Goal: Information Seeking & Learning: Learn about a topic

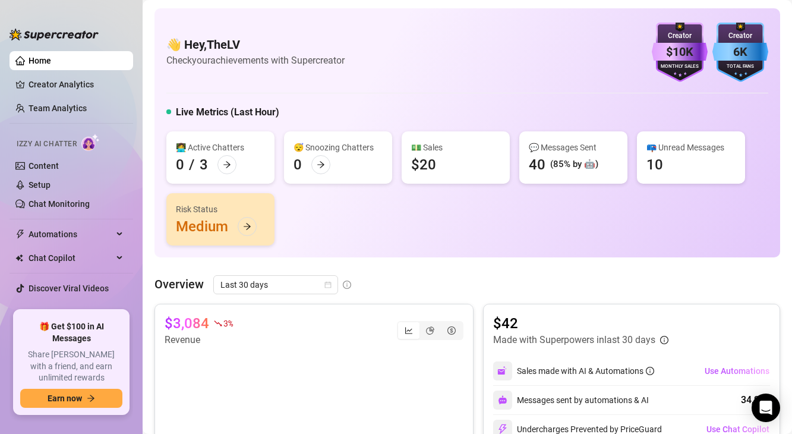
scroll to position [6, 0]
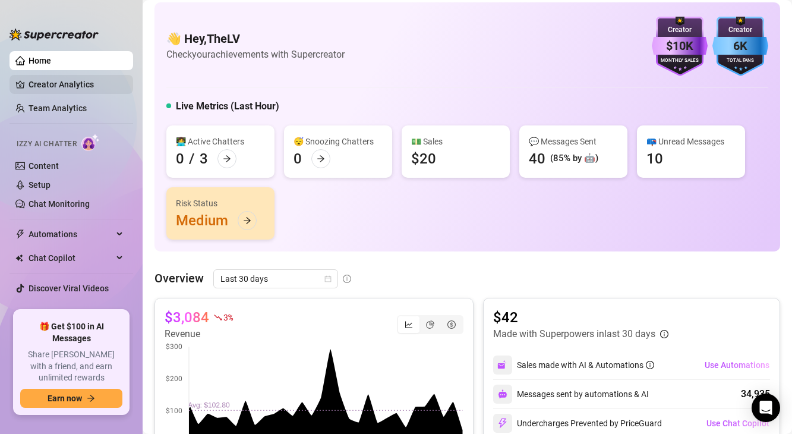
click at [71, 88] on link "Creator Analytics" at bounding box center [76, 84] width 95 height 19
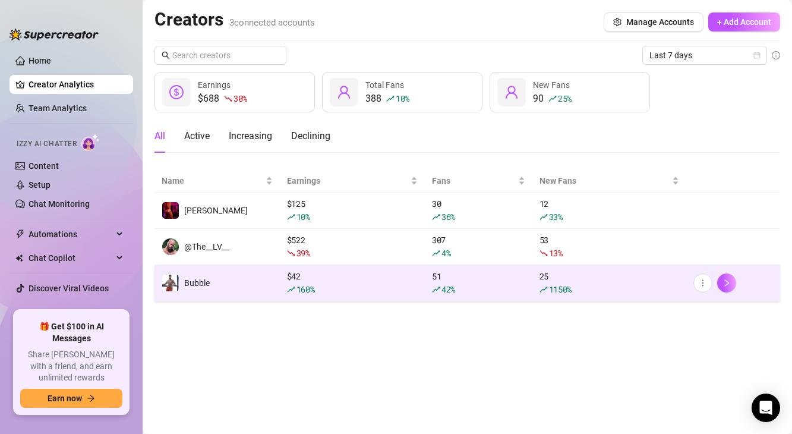
click at [271, 287] on td "Bubble" at bounding box center [216, 283] width 125 height 36
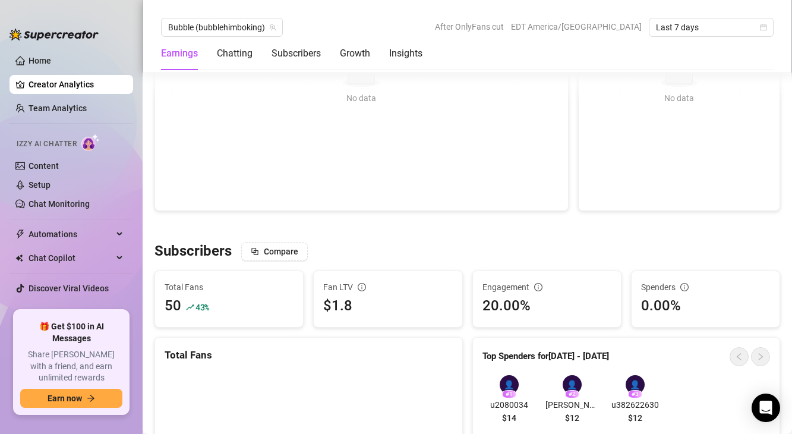
scroll to position [673, 0]
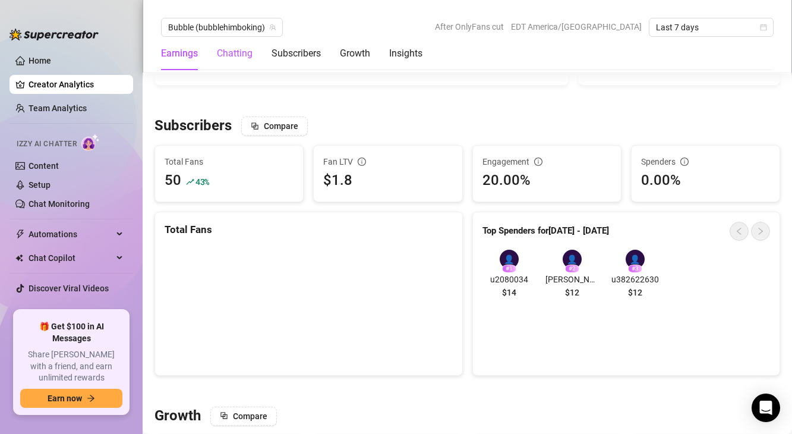
click at [235, 58] on div "Chatting" at bounding box center [235, 53] width 36 height 14
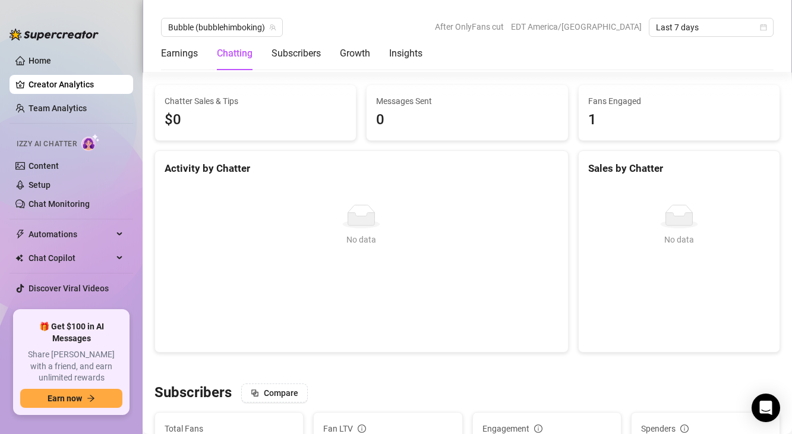
scroll to position [384, 0]
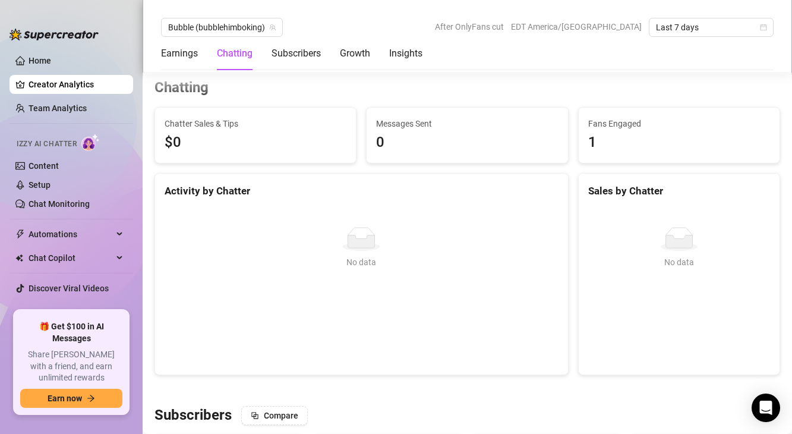
click at [255, 60] on div "Earnings Chatting Subscribers Growth Insights" at bounding box center [291, 53] width 261 height 33
click at [291, 59] on div "Subscribers" at bounding box center [295, 53] width 49 height 14
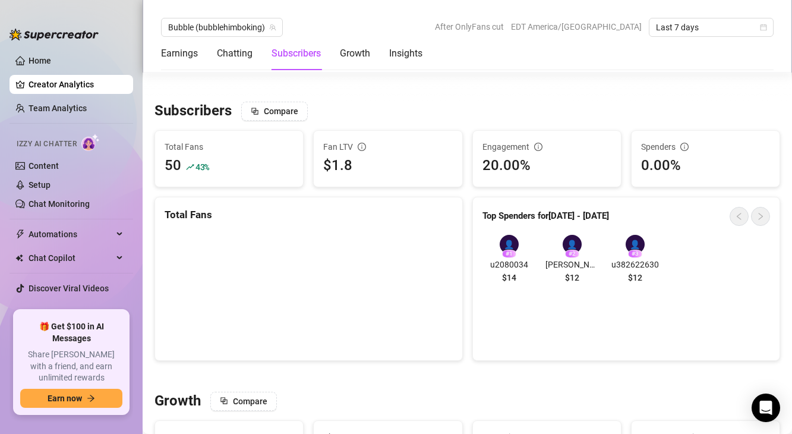
scroll to position [711, 0]
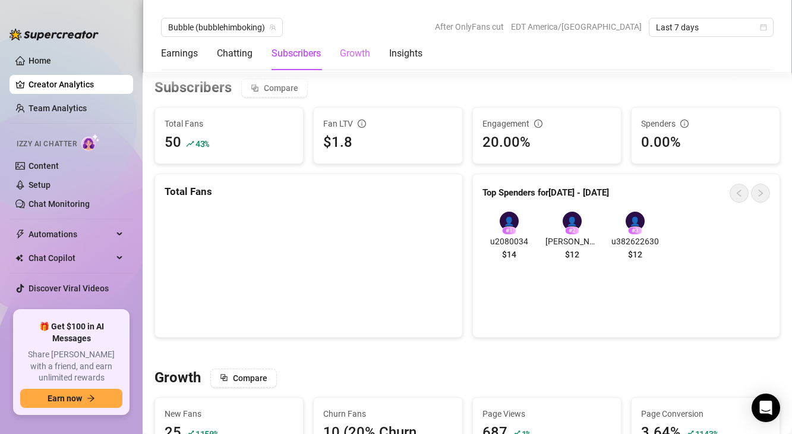
click at [368, 62] on div "Growth" at bounding box center [355, 53] width 30 height 33
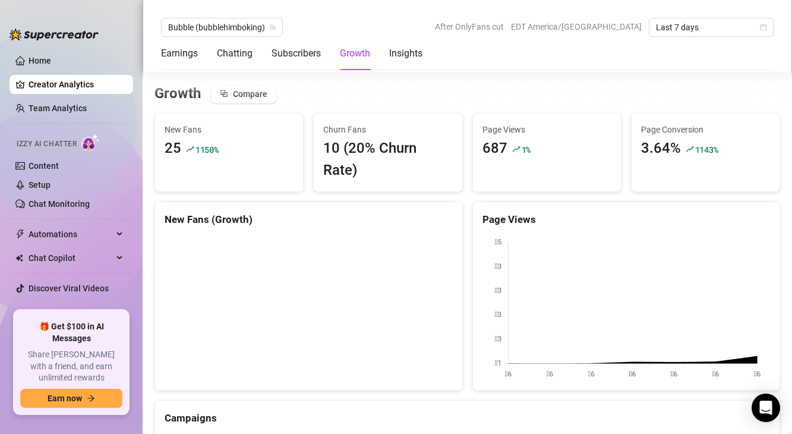
scroll to position [1001, 0]
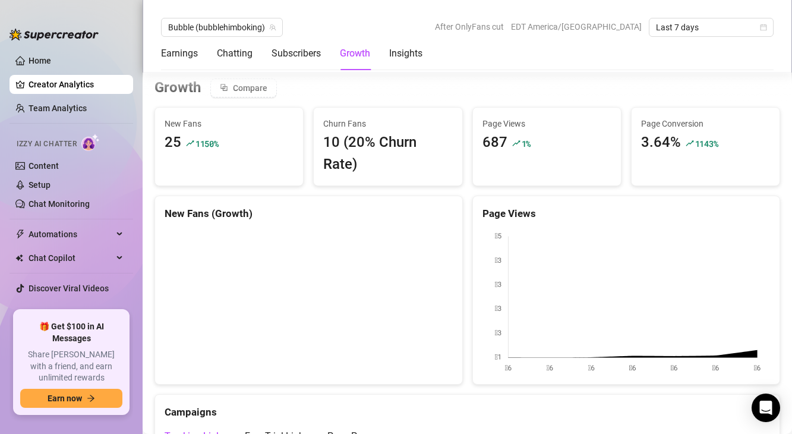
click at [396, 71] on div "Bubble (bubblehimboking) After OnlyFans cut EDT America/[GEOGRAPHIC_DATA] Last …" at bounding box center [467, 36] width 649 height 72
click at [408, 57] on div "Insights" at bounding box center [405, 53] width 33 height 14
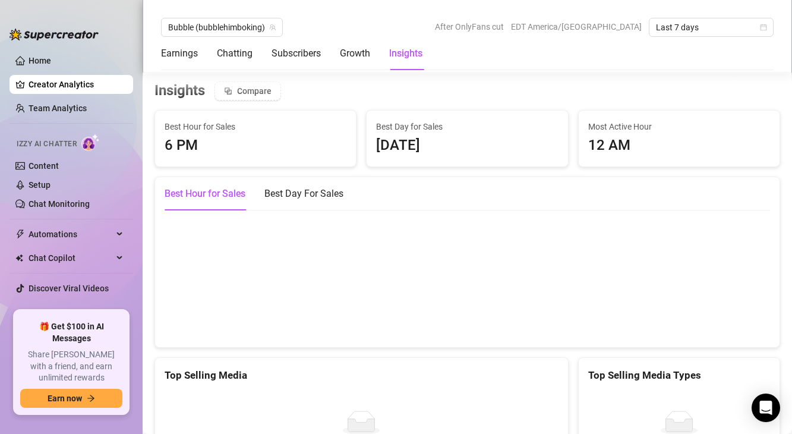
scroll to position [1665, 0]
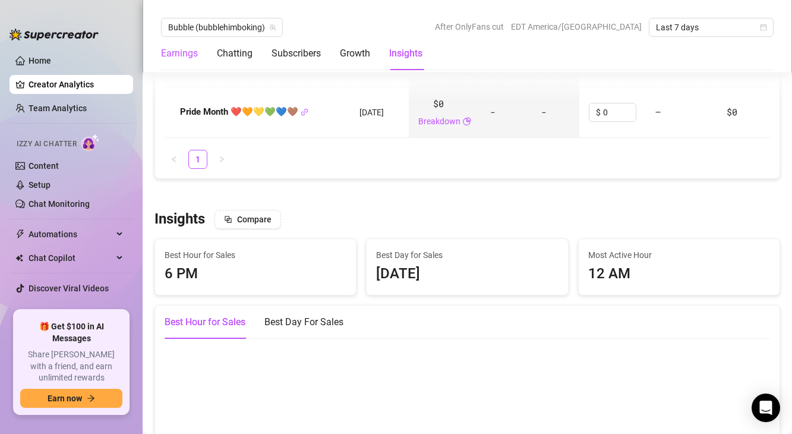
click at [185, 59] on div "Earnings" at bounding box center [179, 53] width 37 height 14
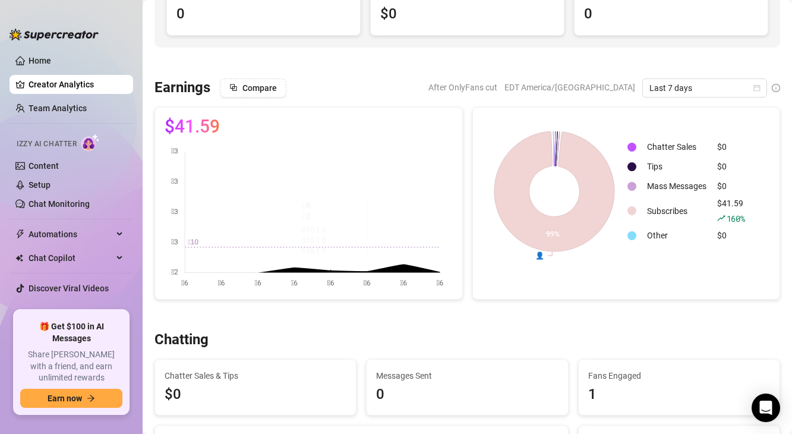
scroll to position [0, 0]
